Goal: Information Seeking & Learning: Check status

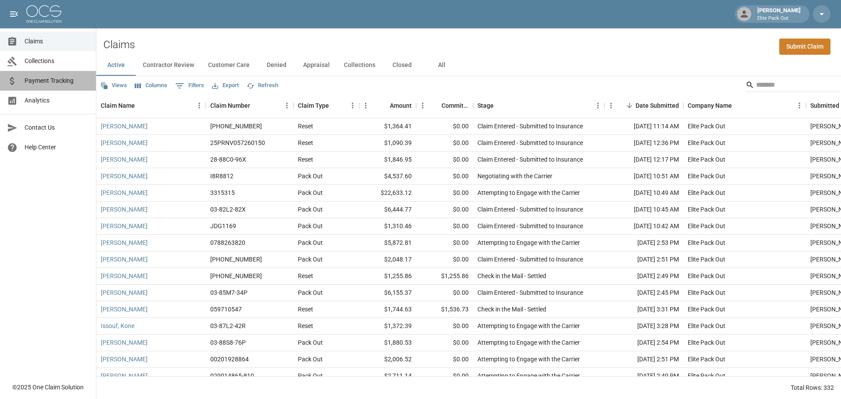
click at [46, 78] on span "Payment Tracking" at bounding box center [57, 80] width 64 height 9
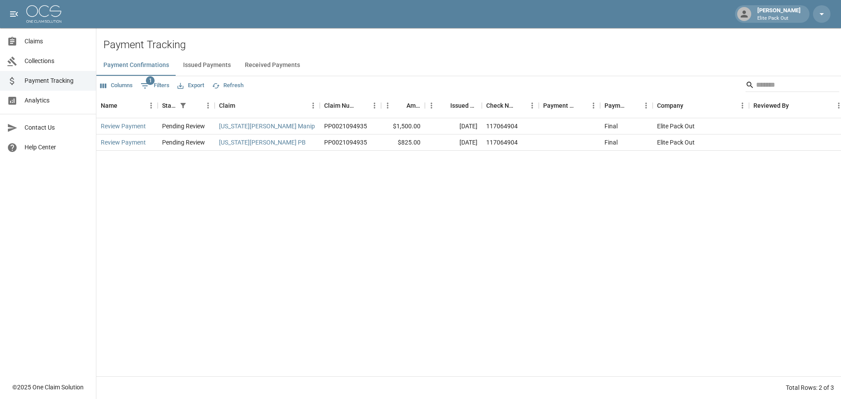
click at [279, 63] on button "Received Payments" at bounding box center [272, 65] width 69 height 21
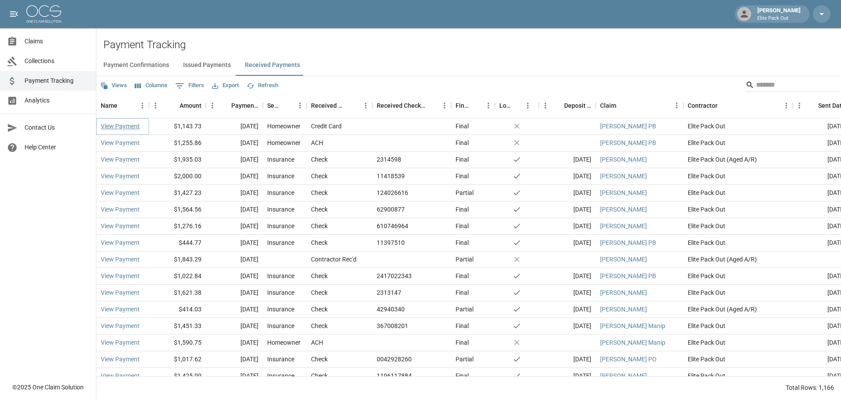
click at [119, 130] on link "View Payment" at bounding box center [120, 126] width 39 height 9
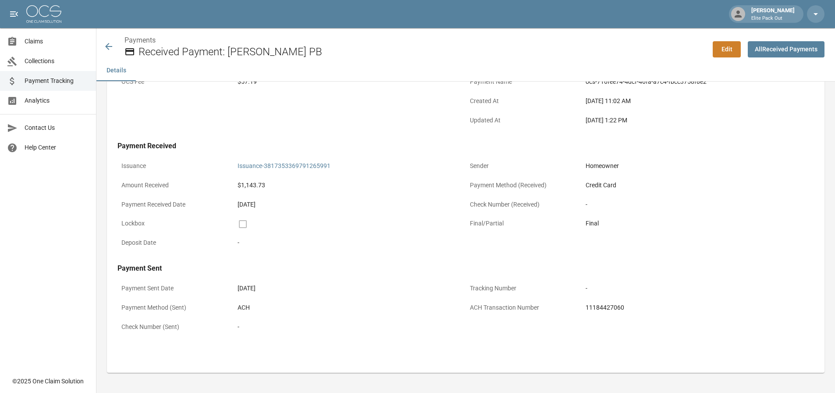
scroll to position [106, 0]
click at [612, 312] on div "11184427060" at bounding box center [697, 306] width 232 height 17
click at [612, 309] on div "11184427060" at bounding box center [697, 306] width 224 height 9
click at [613, 309] on div "11184427060" at bounding box center [697, 306] width 224 height 9
click at [613, 308] on div "11184427060" at bounding box center [697, 306] width 224 height 9
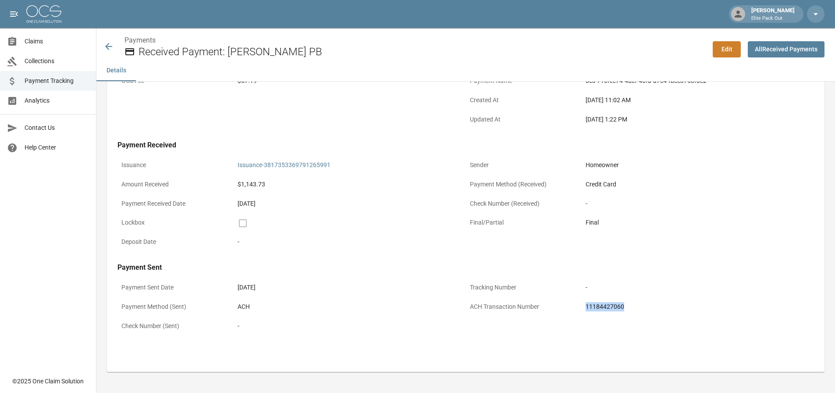
copy div "11184427060"
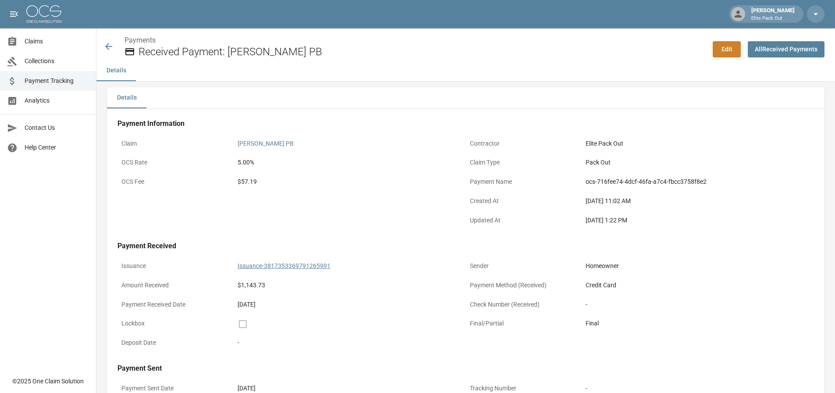
scroll to position [0, 0]
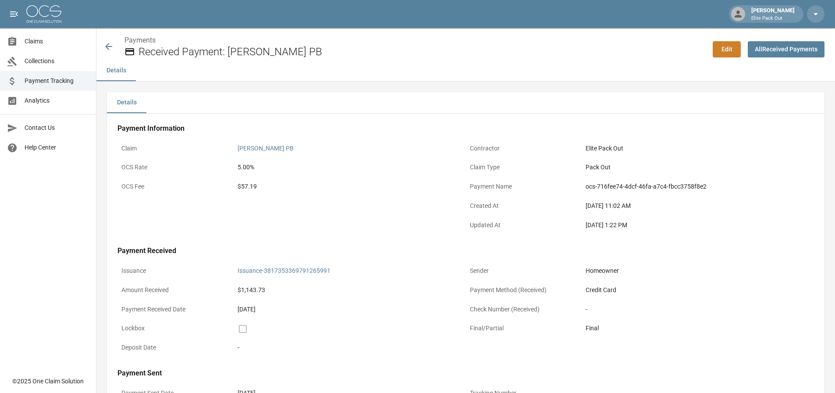
click at [251, 187] on div "$57.19" at bounding box center [349, 186] width 224 height 9
copy div "57.19"
click at [275, 201] on div "Claim [PERSON_NAME] PB OCS Rate 5.00% OCS Fee $57.19" at bounding box center [291, 188] width 348 height 96
click at [109, 46] on icon at bounding box center [108, 46] width 11 height 11
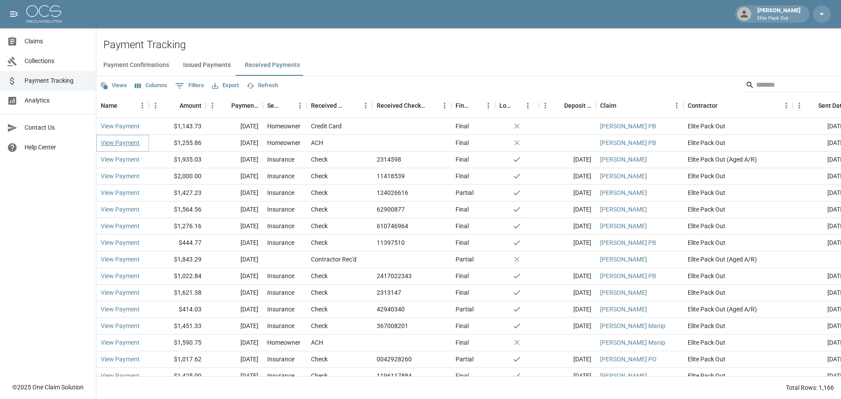
click at [131, 142] on link "View Payment" at bounding box center [120, 142] width 39 height 9
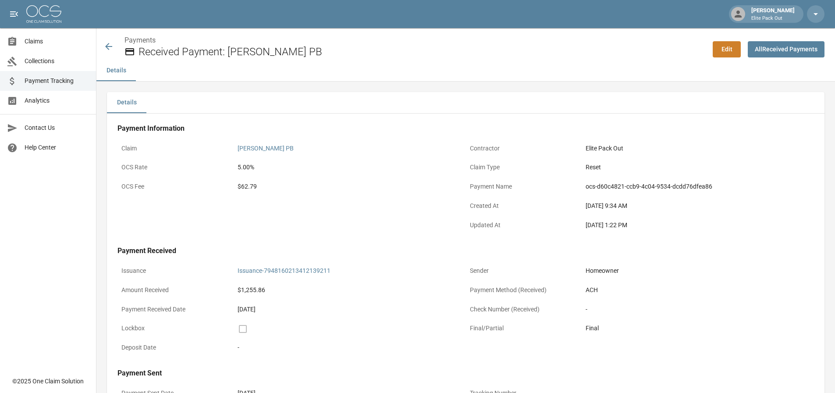
click at [248, 188] on div "$62.79" at bounding box center [349, 186] width 224 height 9
copy div "62.79"
click at [106, 44] on icon at bounding box center [108, 46] width 11 height 11
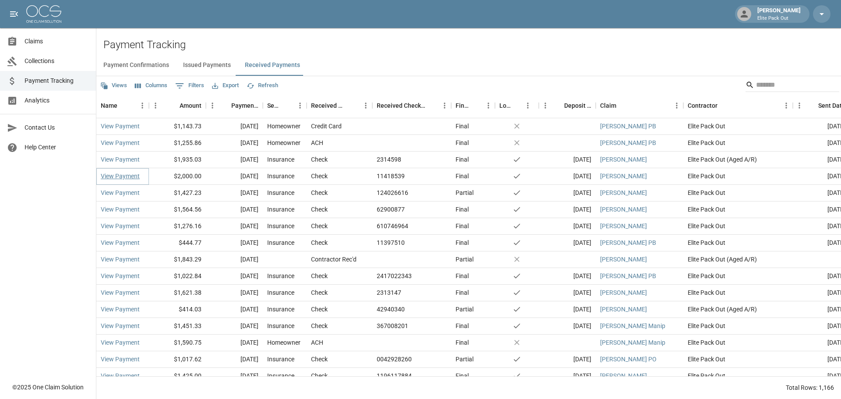
click at [132, 180] on link "View Payment" at bounding box center [120, 176] width 39 height 9
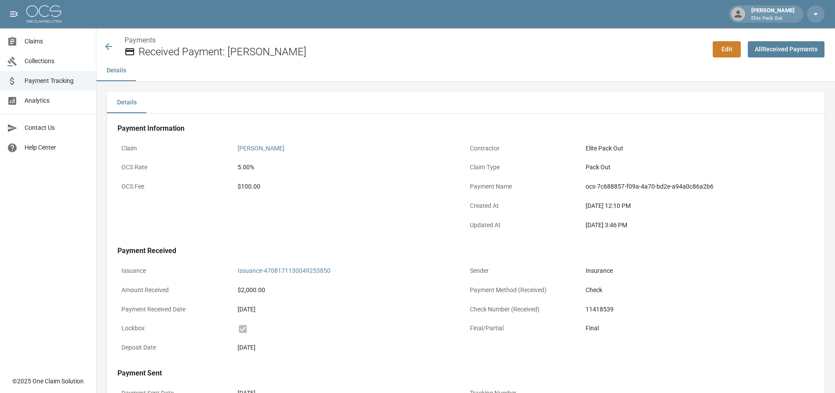
click at [256, 190] on div "$100.00" at bounding box center [349, 186] width 224 height 9
copy div "100.00"
click at [224, 193] on p "OCS Fee" at bounding box center [175, 186] width 116 height 17
click at [107, 54] on div "Payments Received Payment: [PERSON_NAME]" at bounding box center [404, 46] width 602 height 23
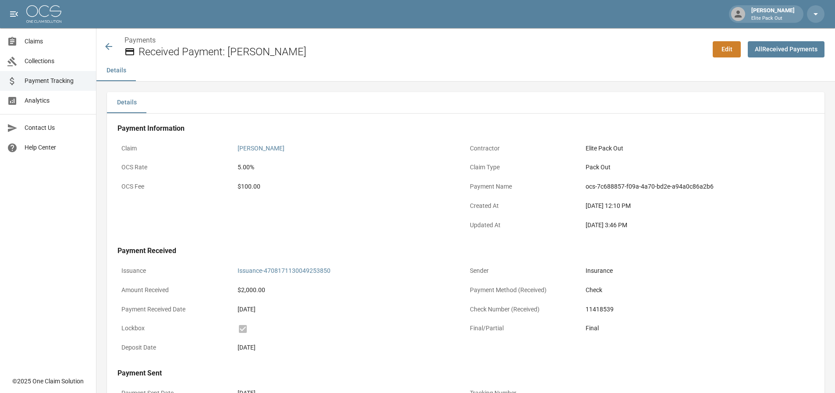
click at [107, 47] on icon at bounding box center [108, 46] width 7 height 7
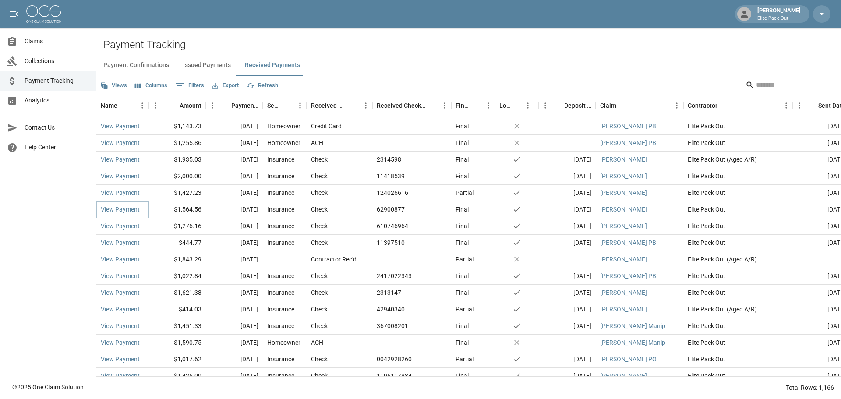
click at [135, 209] on link "View Payment" at bounding box center [120, 209] width 39 height 9
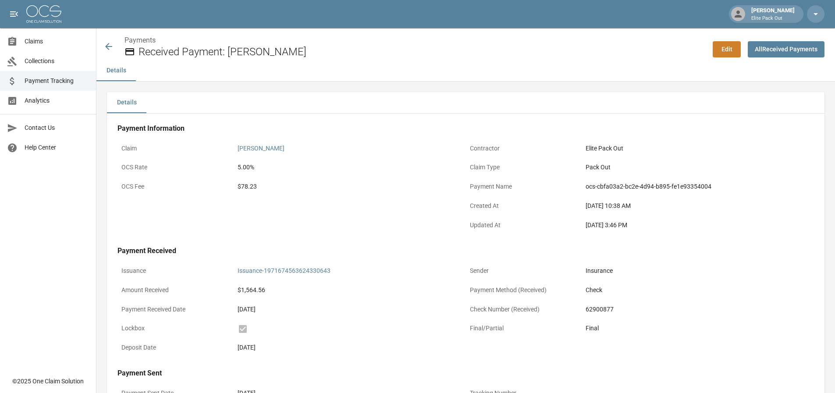
click at [251, 190] on div "$78.23" at bounding box center [349, 186] width 224 height 9
copy div "78.23"
click at [107, 46] on icon at bounding box center [108, 46] width 7 height 7
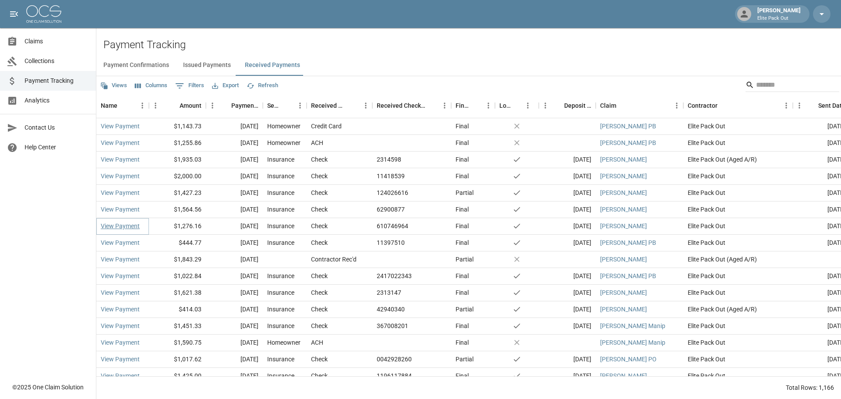
click at [119, 229] on link "View Payment" at bounding box center [120, 226] width 39 height 9
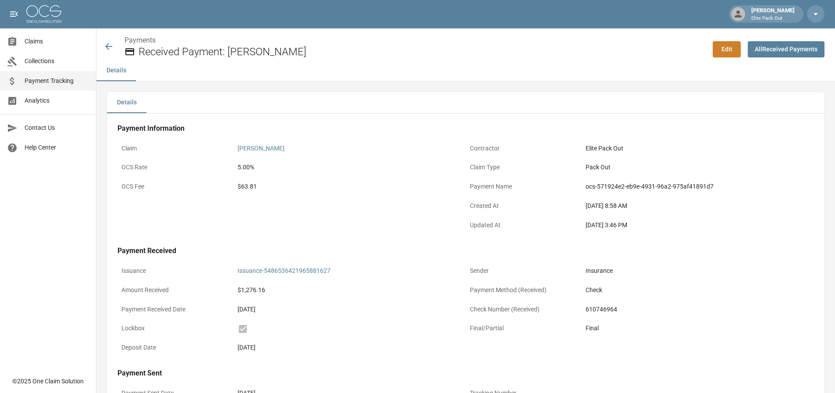
click at [258, 185] on div "$63.81" at bounding box center [349, 186] width 224 height 9
click at [253, 186] on div "$63.81" at bounding box center [349, 186] width 224 height 9
copy div "63.81"
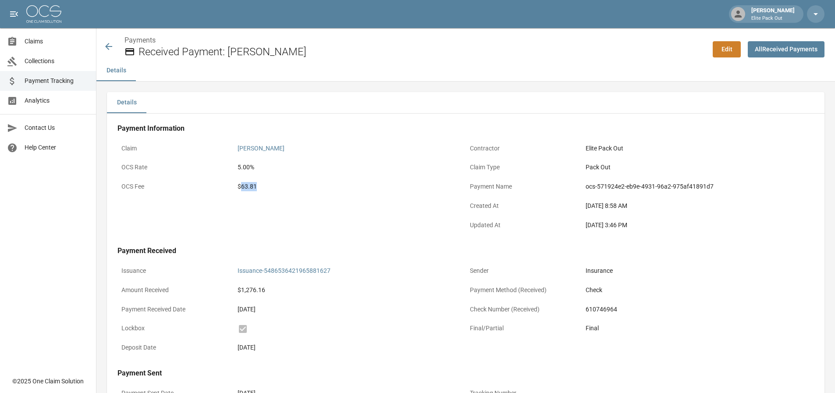
click at [112, 45] on icon at bounding box center [108, 46] width 11 height 11
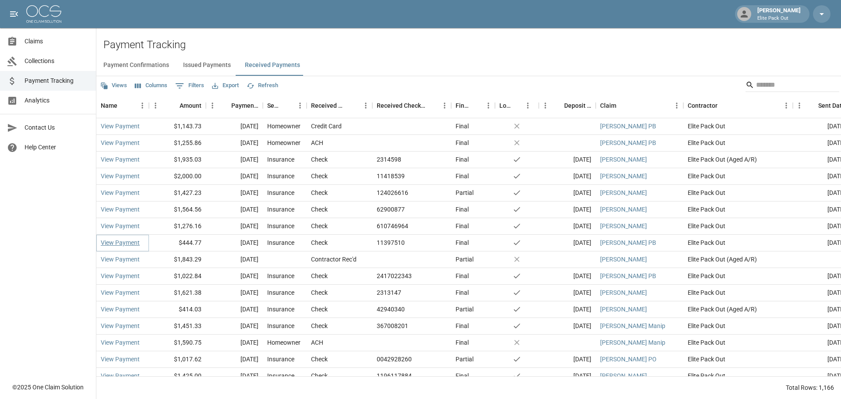
click at [106, 243] on link "View Payment" at bounding box center [120, 242] width 39 height 9
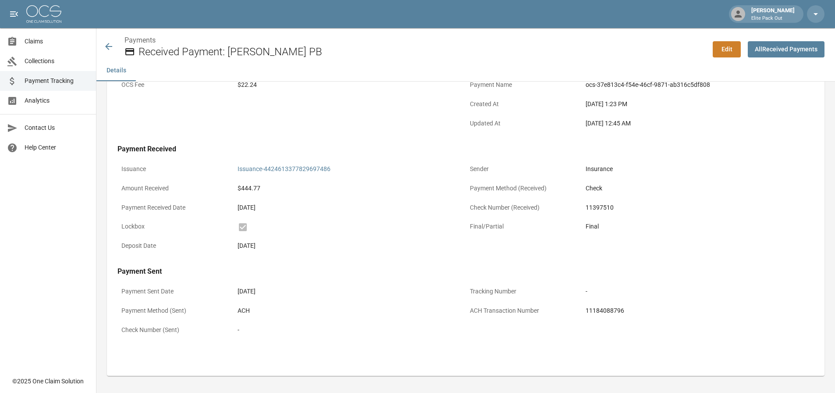
scroll to position [106, 0]
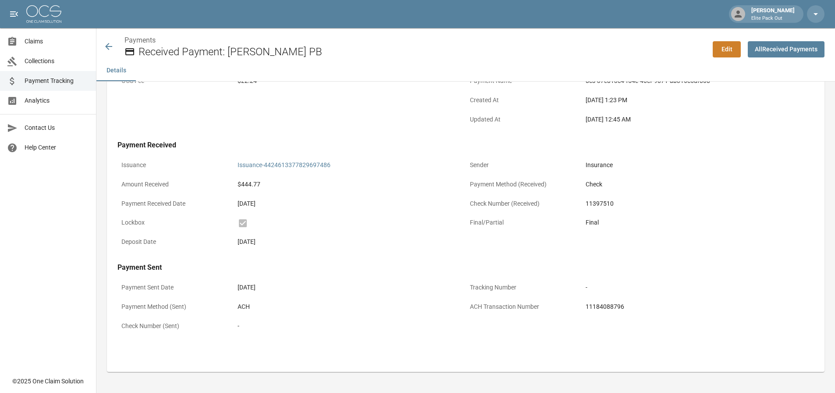
click at [603, 305] on div "11184088796" at bounding box center [697, 306] width 224 height 9
copy div "11184088796"
click at [111, 47] on icon at bounding box center [108, 46] width 11 height 11
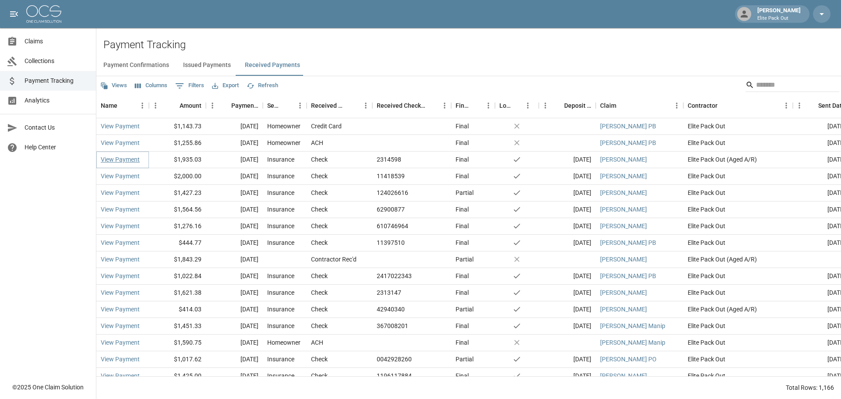
click at [125, 159] on link "View Payment" at bounding box center [120, 159] width 39 height 9
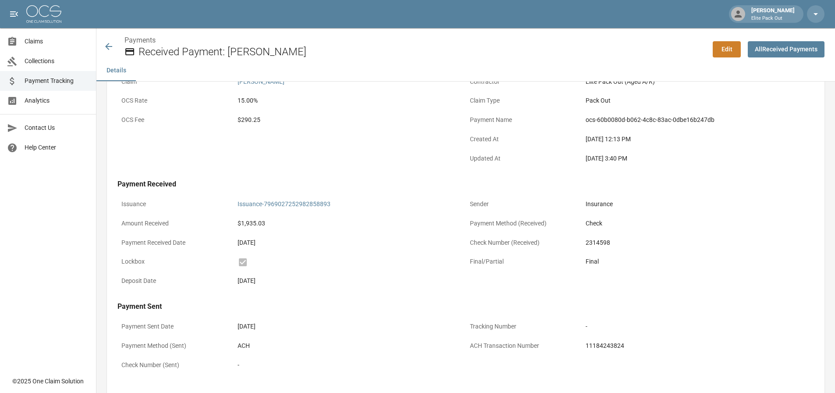
scroll to position [106, 0]
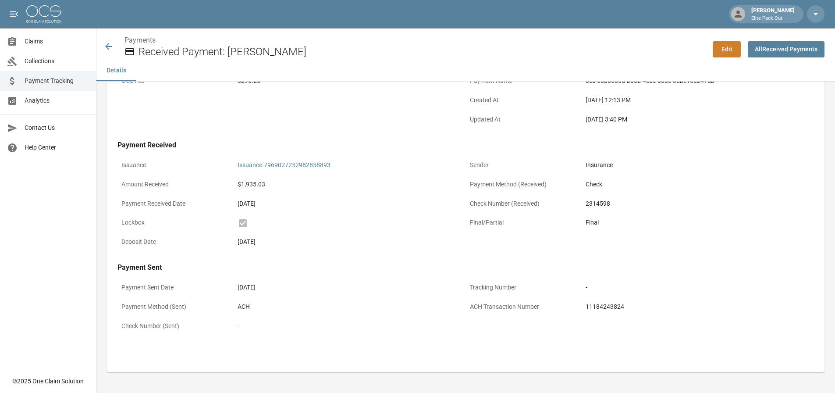
click at [612, 305] on div "11184243824" at bounding box center [697, 306] width 224 height 9
copy div "11184243824"
click at [107, 51] on icon at bounding box center [108, 46] width 11 height 11
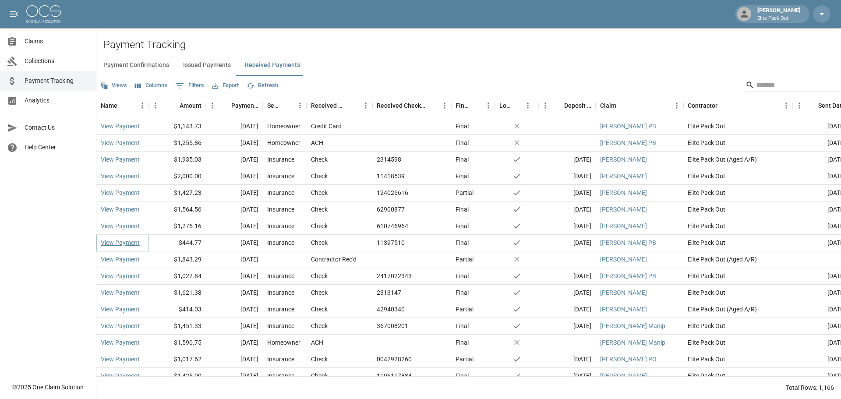
click at [127, 242] on link "View Payment" at bounding box center [120, 242] width 39 height 9
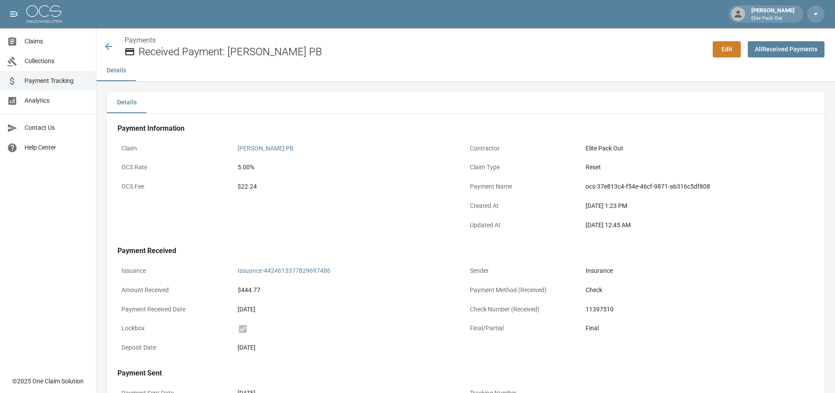
click at [251, 188] on div "$22.24" at bounding box center [349, 186] width 224 height 9
copy div "22.24"
click at [111, 45] on icon at bounding box center [108, 46] width 11 height 11
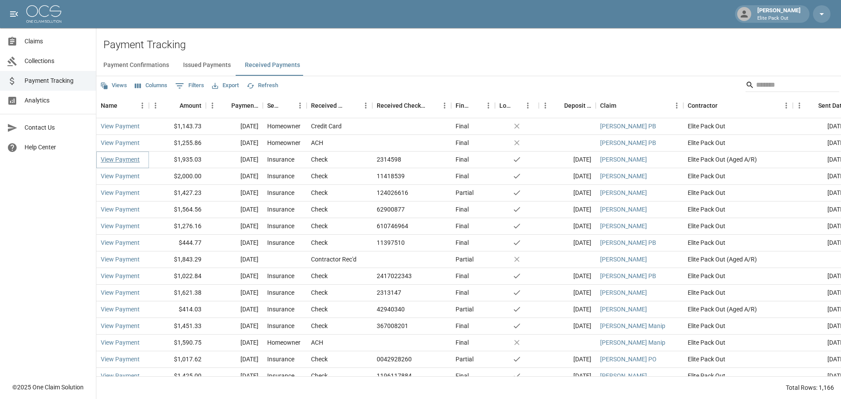
click at [126, 159] on link "View Payment" at bounding box center [120, 159] width 39 height 9
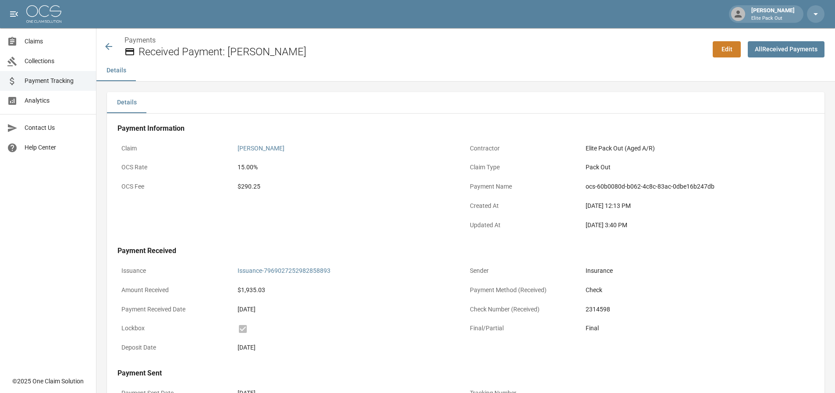
click at [253, 184] on div "$290.25" at bounding box center [349, 186] width 224 height 9
copy div "290.25"
click at [280, 189] on div "$290.25" at bounding box center [349, 186] width 224 height 9
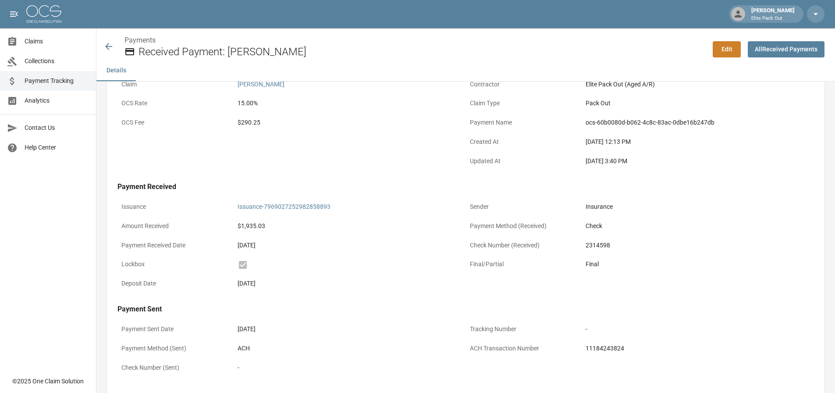
scroll to position [106, 0]
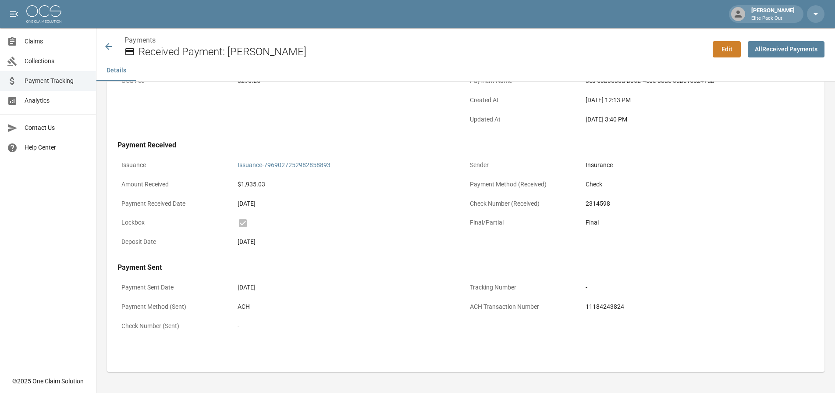
click at [106, 49] on icon at bounding box center [108, 46] width 11 height 11
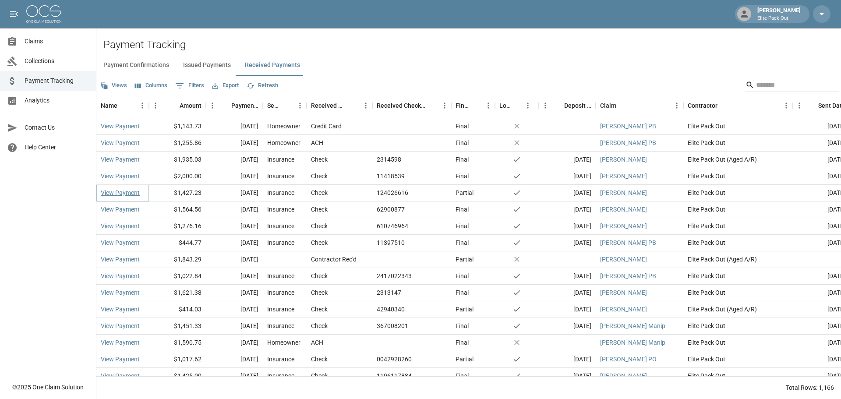
click at [132, 193] on link "View Payment" at bounding box center [120, 192] width 39 height 9
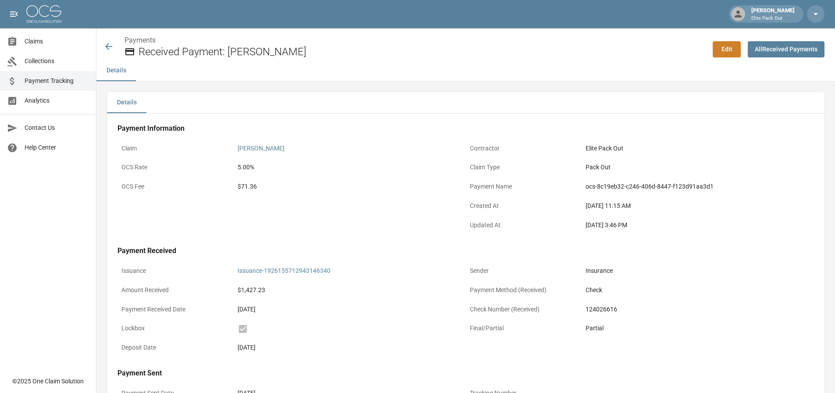
click at [248, 187] on div "$71.36" at bounding box center [349, 186] width 224 height 9
click at [294, 196] on div "$71.36" at bounding box center [350, 187] width 232 height 19
click at [106, 46] on icon at bounding box center [108, 46] width 11 height 11
